Goal: Answer question/provide support: Share knowledge or assist other users

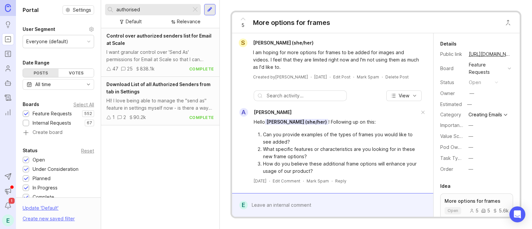
click at [195, 9] on div at bounding box center [195, 9] width 8 height 9
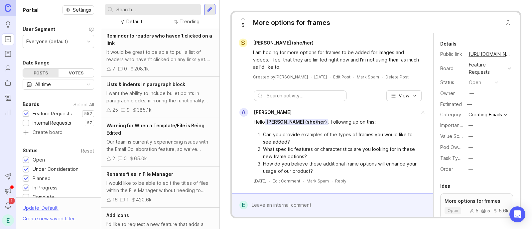
type input "r"
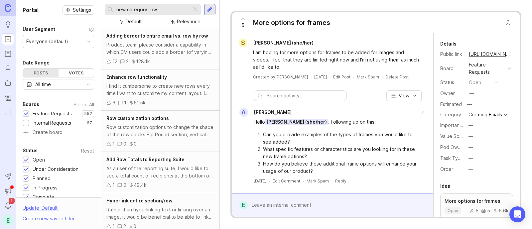
type input "new category row"
click at [152, 128] on div "Row customization options to change the shape of the row blocks E.g Round secti…" at bounding box center [160, 131] width 108 height 15
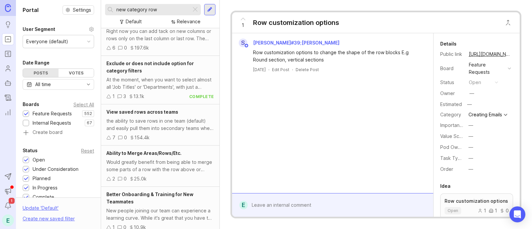
scroll to position [276, 0]
click at [195, 9] on div at bounding box center [195, 9] width 8 height 9
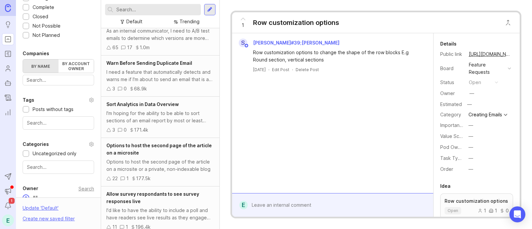
scroll to position [191, 0]
click at [50, 78] on input "text" at bounding box center [58, 78] width 63 height 7
type input "kpmg gl"
click at [0, 0] on div "KPMG [PERSON_NAME] Services" at bounding box center [0, 0] width 0 height 0
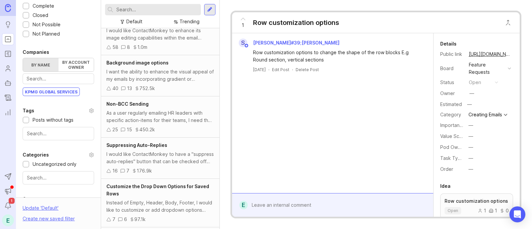
scroll to position [16, 0]
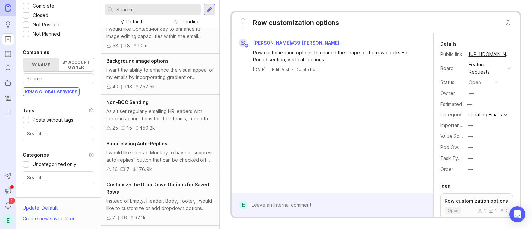
click at [163, 117] on div "As a user regularly emailing HR leaders with specific action-items for their te…" at bounding box center [160, 115] width 108 height 15
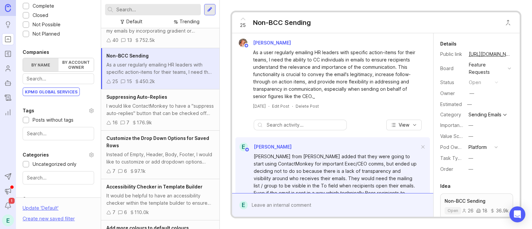
scroll to position [66, 0]
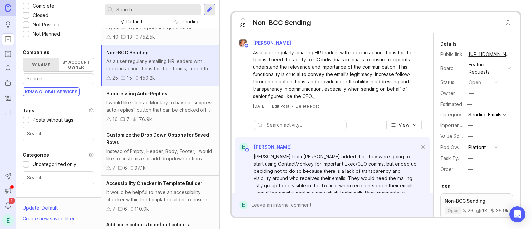
drag, startPoint x: 158, startPoint y: 135, endPoint x: 157, endPoint y: 132, distance: 3.4
click at [132, 11] on input "text" at bounding box center [157, 9] width 82 height 7
type input "g"
type input "forward"
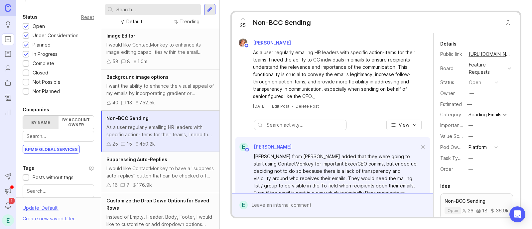
scroll to position [132, 0]
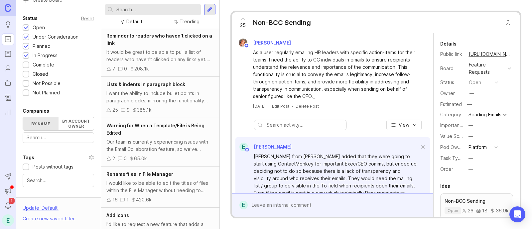
click at [121, 7] on input "text" at bounding box center [157, 9] width 82 height 7
type input "forward"
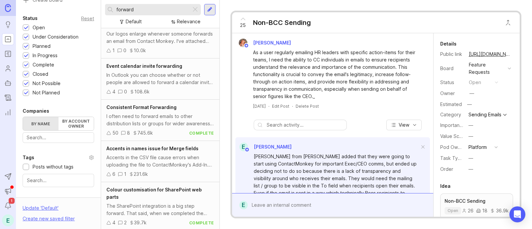
scroll to position [136, 0]
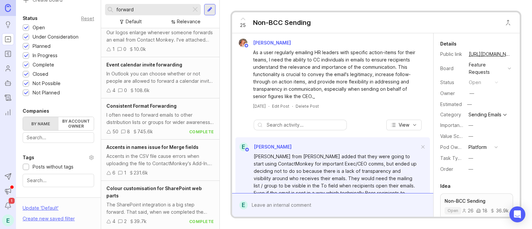
click at [171, 125] on div "I often need to forward emails to other distribution lists or groups for wider …" at bounding box center [160, 118] width 108 height 15
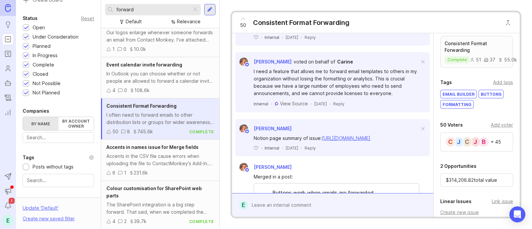
scroll to position [148, 0]
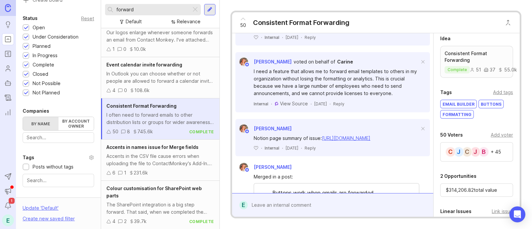
click at [498, 137] on div "Add voter" at bounding box center [502, 134] width 22 height 7
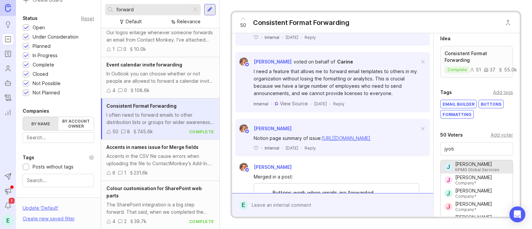
type input "[PERSON_NAME]"
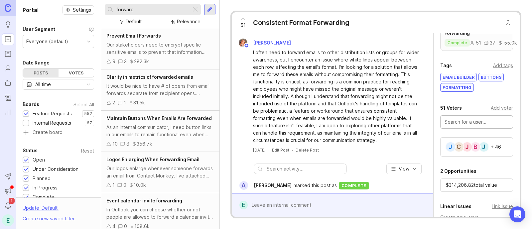
scroll to position [0, 0]
click at [306, 29] on div "51 Consistent Format Forwarding" at bounding box center [292, 22] width 121 height 21
click at [297, 20] on div "Consistent Format Forwarding" at bounding box center [301, 22] width 96 height 9
click at [162, 117] on span "Maintain Buttons When Emails Are Forwarded" at bounding box center [158, 118] width 105 height 6
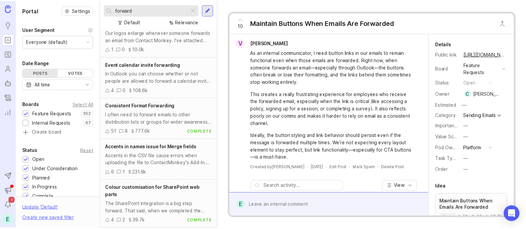
scroll to position [143, 0]
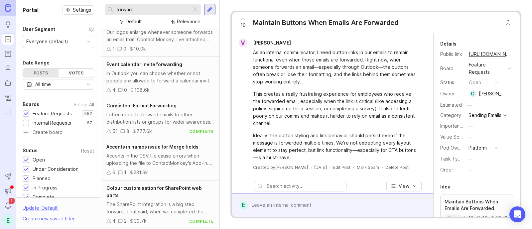
click at [144, 122] on div "I often need to forward emails to other distribution lists or groups for wider …" at bounding box center [160, 118] width 108 height 15
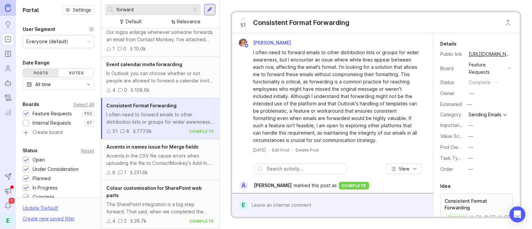
click at [489, 53] on link "[URL][DOMAIN_NAME]" at bounding box center [490, 54] width 47 height 9
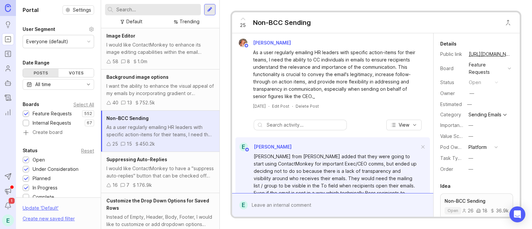
click at [480, 57] on link "[URL][DOMAIN_NAME]" at bounding box center [490, 54] width 47 height 9
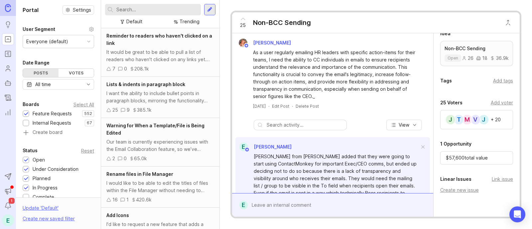
scroll to position [157, 0]
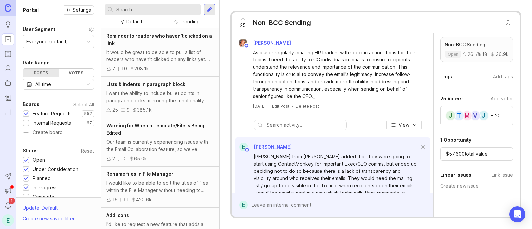
click at [491, 100] on div "Add voter" at bounding box center [502, 98] width 22 height 7
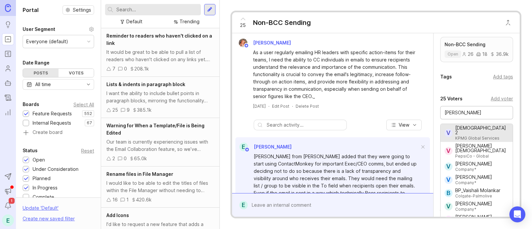
type input "[DEMOGRAPHIC_DATA] 2"
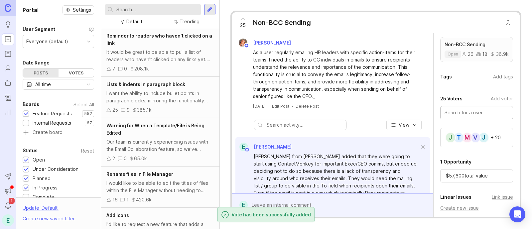
click at [462, 116] on input "text" at bounding box center [476, 112] width 64 height 7
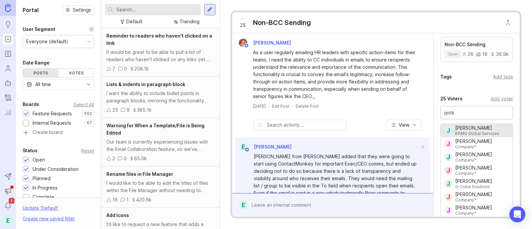
type input "[PERSON_NAME]"
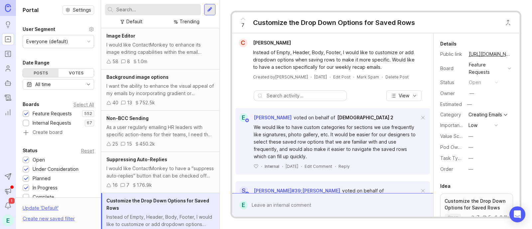
scroll to position [12, 0]
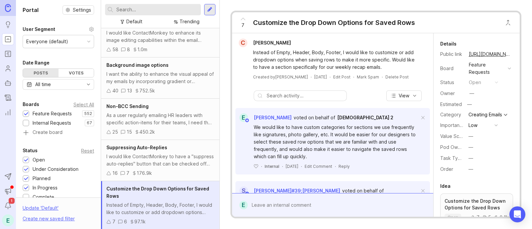
click at [482, 55] on link "[URL][DOMAIN_NAME]" at bounding box center [490, 54] width 47 height 9
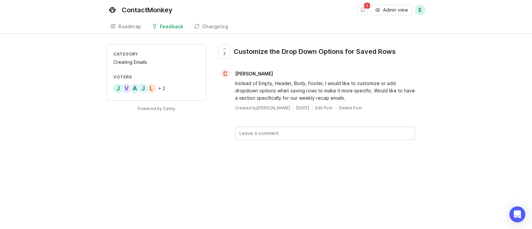
click at [126, 87] on div "V" at bounding box center [126, 88] width 11 height 11
click at [139, 89] on div "A" at bounding box center [134, 88] width 11 height 11
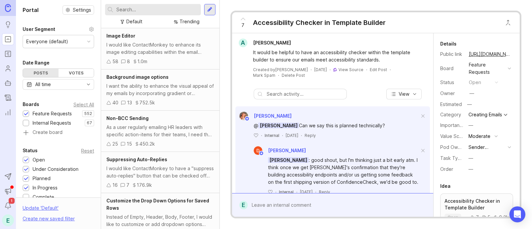
scroll to position [53, 0]
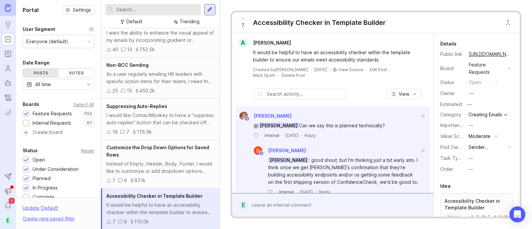
click at [490, 55] on link "https://feedback.contactmonkey.com/feature-requests/p/accessibility-checker-in-…" at bounding box center [490, 54] width 47 height 9
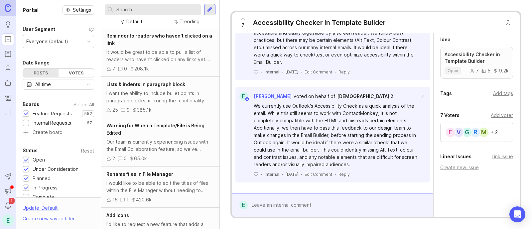
scroll to position [160, 0]
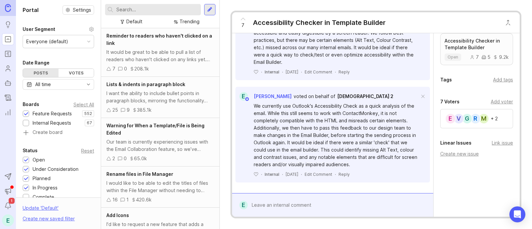
click at [495, 104] on div "Add voter" at bounding box center [502, 101] width 22 height 7
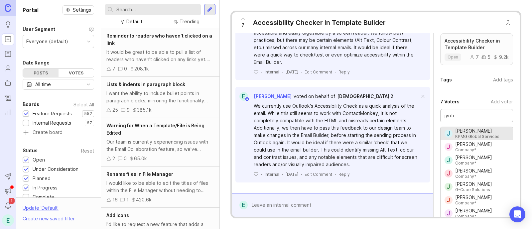
type input "[PERSON_NAME]"
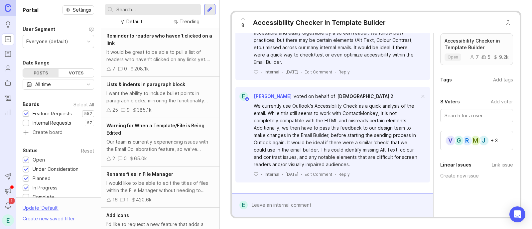
click at [132, 11] on input "text" at bounding box center [157, 9] width 82 height 7
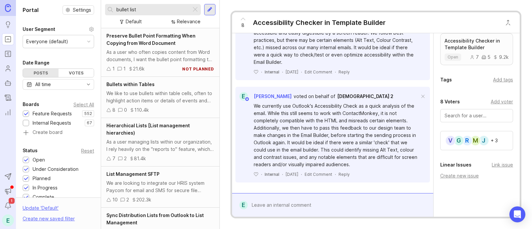
click at [161, 58] on div "As a user who often copies content from Word documents, I want the bullet point…" at bounding box center [160, 56] width 108 height 15
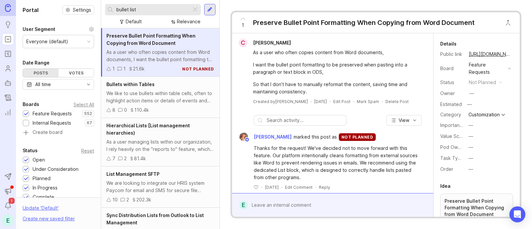
scroll to position [13, 0]
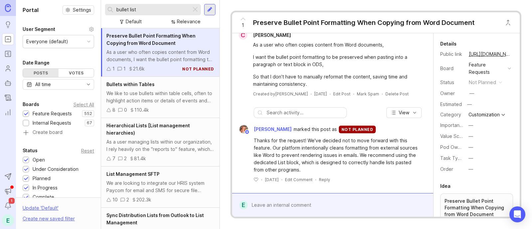
click at [164, 96] on div "We like to use bullets within table cells, often to highlight action items or d…" at bounding box center [160, 97] width 108 height 15
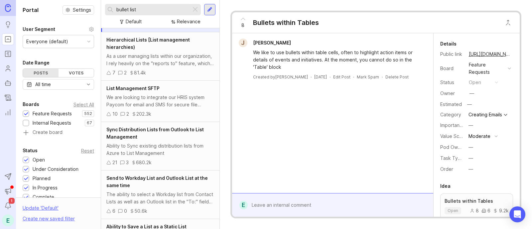
scroll to position [123, 0]
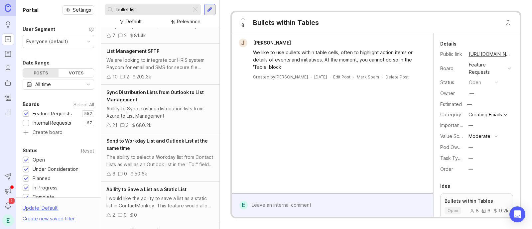
click at [150, 9] on input "bullet list" at bounding box center [152, 9] width 72 height 7
type input "bullet"
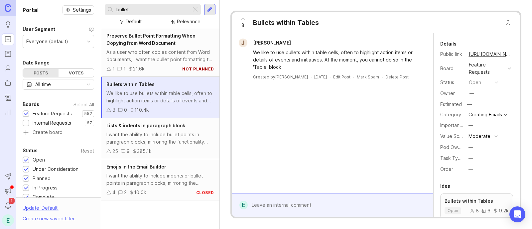
click at [179, 124] on span "Lists & indents in paragraph block" at bounding box center [145, 126] width 79 height 6
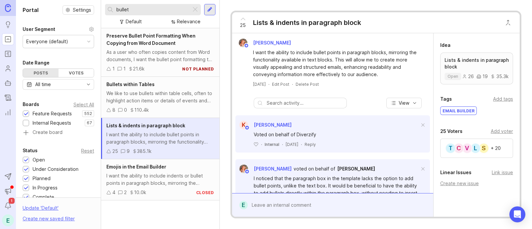
scroll to position [144, 0]
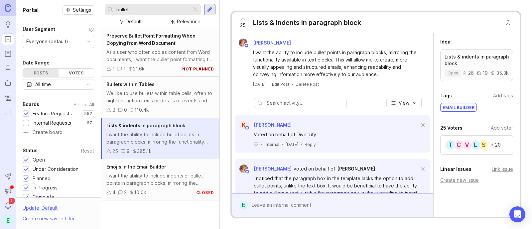
click at [497, 132] on div "Add voter" at bounding box center [502, 127] width 22 height 7
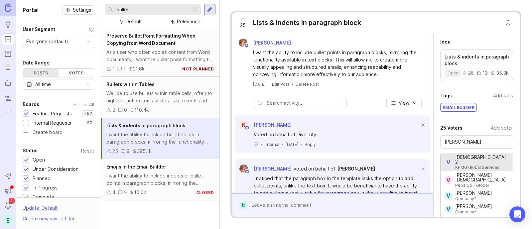
type input "[DEMOGRAPHIC_DATA] 2"
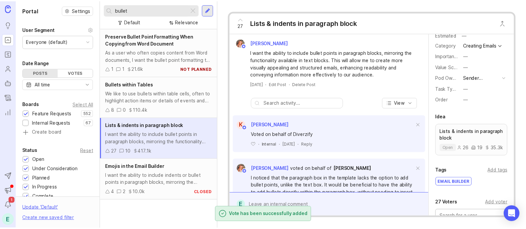
scroll to position [0, 0]
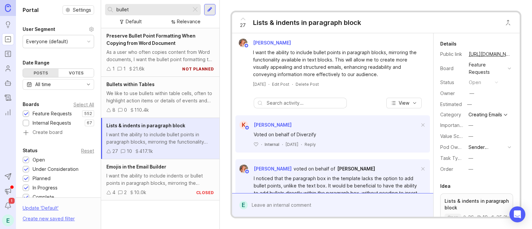
click at [489, 54] on link "https://feedback.contactmonkey.com/feature-requests/p/lists-indents-in-paragrap…" at bounding box center [490, 54] width 47 height 9
